Goal: Navigation & Orientation: Find specific page/section

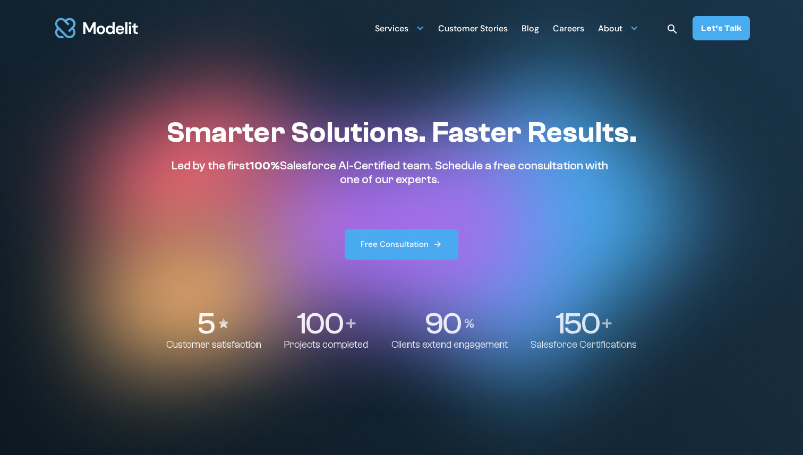
click at [533, 25] on div "Blog" at bounding box center [530, 29] width 18 height 21
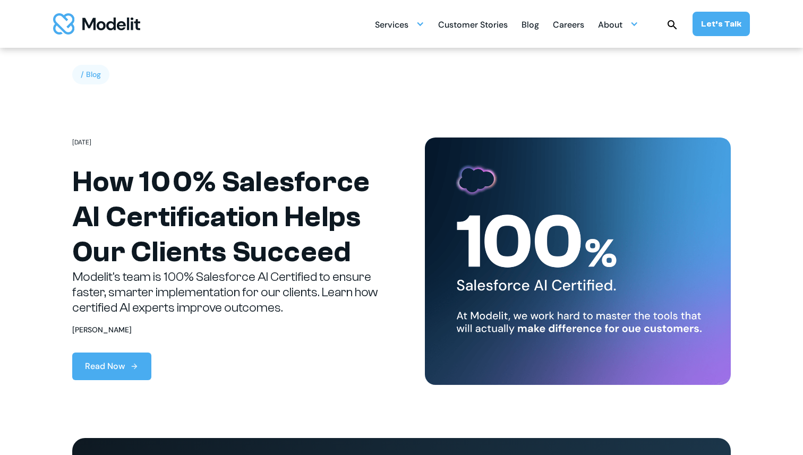
click at [568, 27] on div "Careers" at bounding box center [568, 25] width 31 height 21
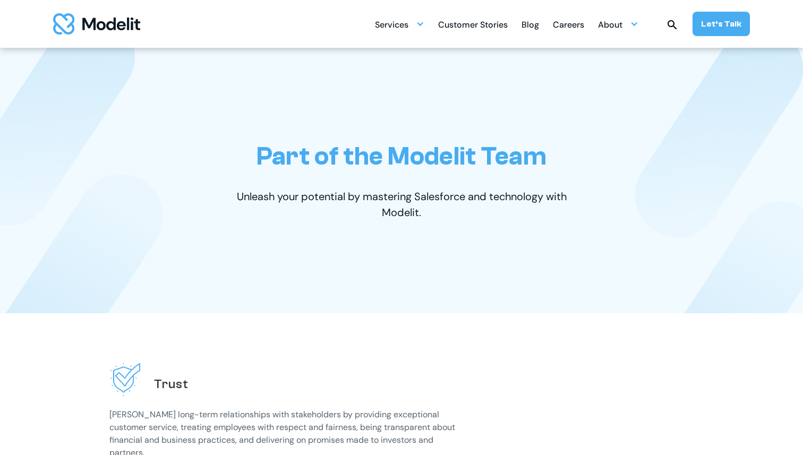
click at [484, 33] on div "Customer Stories" at bounding box center [473, 25] width 70 height 21
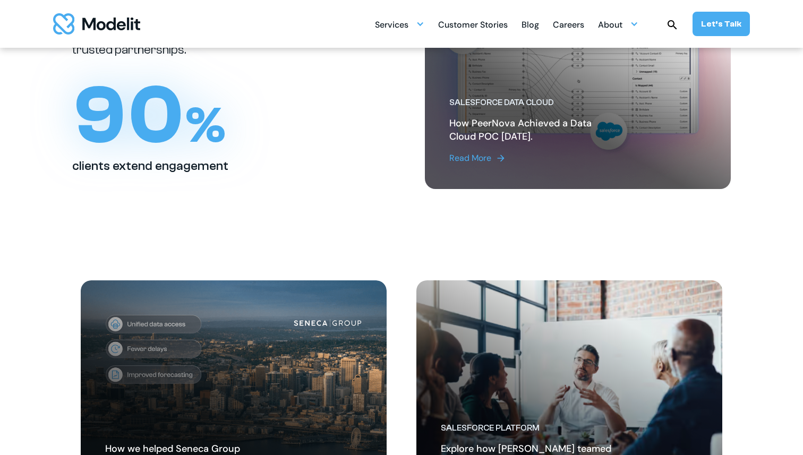
scroll to position [160, 0]
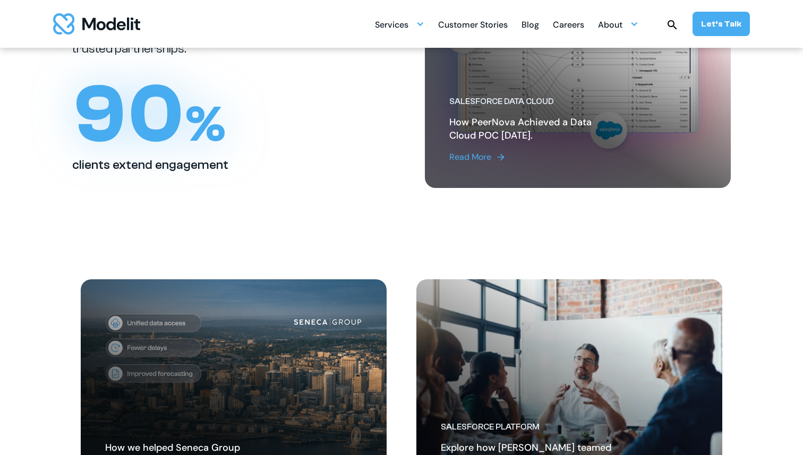
click at [491, 156] on link "Read More" at bounding box center [534, 157] width 170 height 13
